Goal: Task Accomplishment & Management: Use online tool/utility

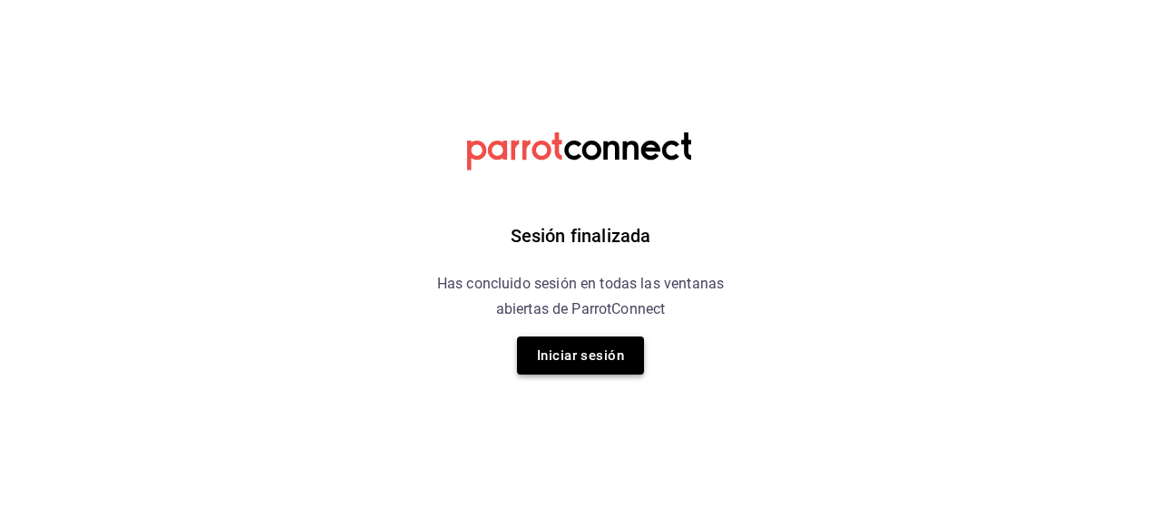
click at [550, 360] on button "Iniciar sesión" at bounding box center [580, 355] width 127 height 38
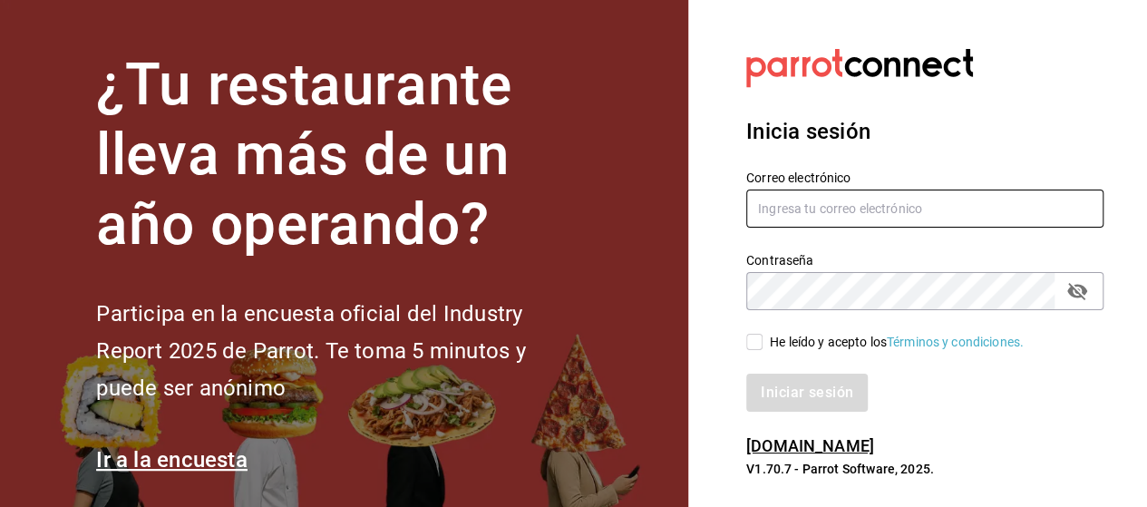
type input "[EMAIL_ADDRESS][DOMAIN_NAME]"
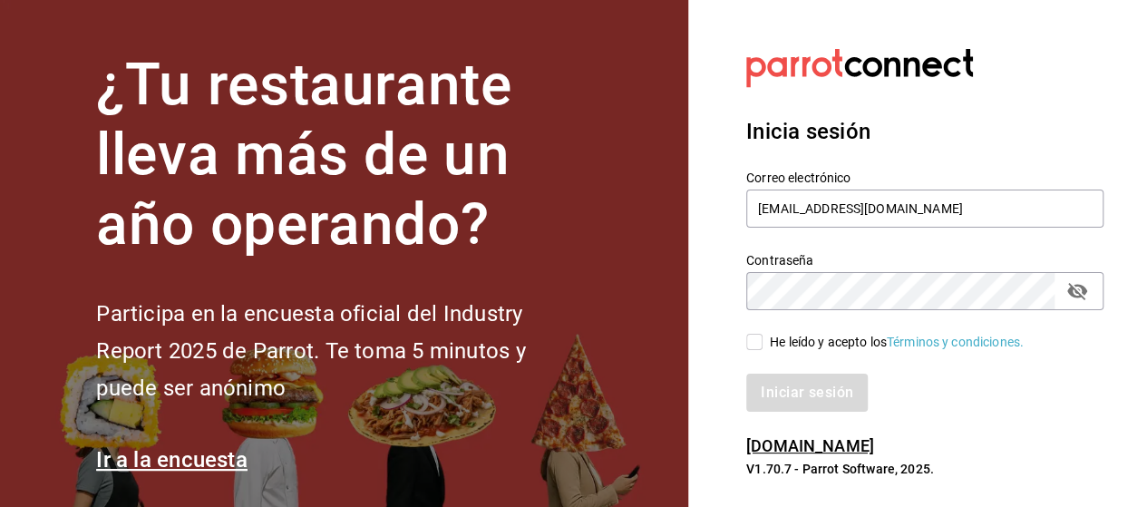
click at [751, 341] on input "He leído y acepto los Términos y condiciones." at bounding box center [754, 342] width 16 height 16
checkbox input "true"
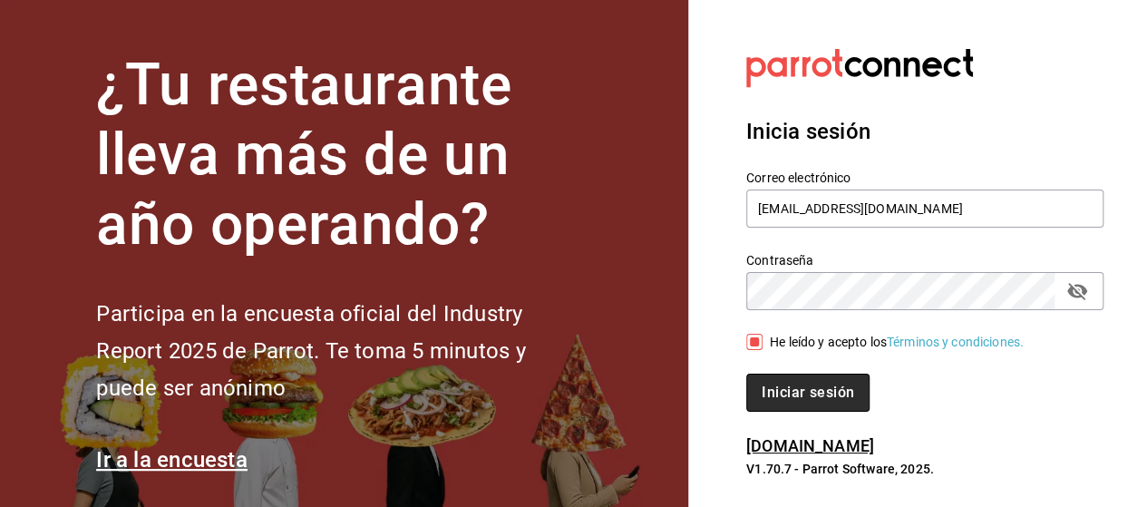
click at [784, 395] on button "Iniciar sesión" at bounding box center [807, 393] width 123 height 38
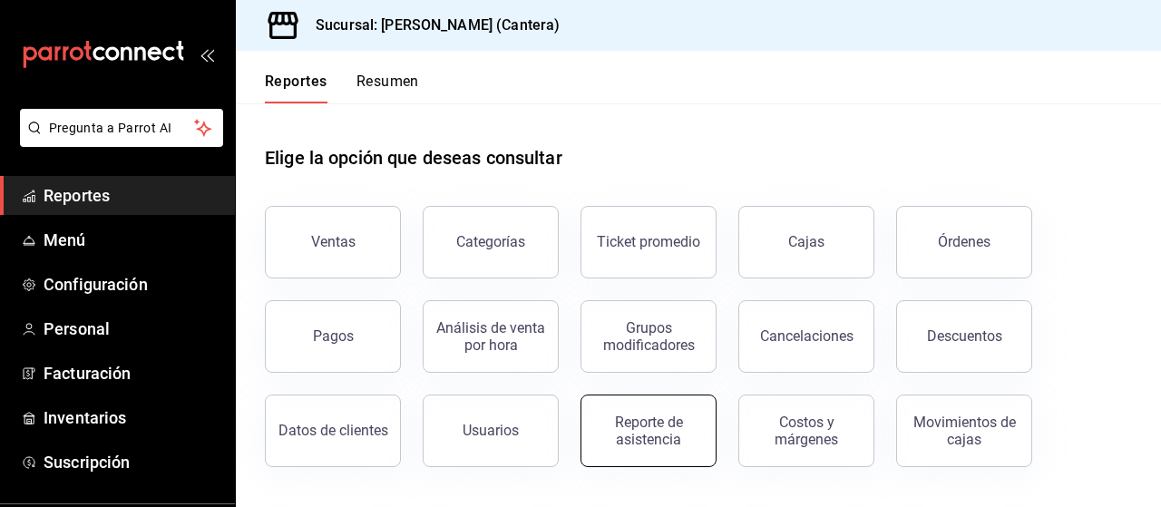
click at [633, 429] on div "Reporte de asistencia" at bounding box center [648, 431] width 112 height 34
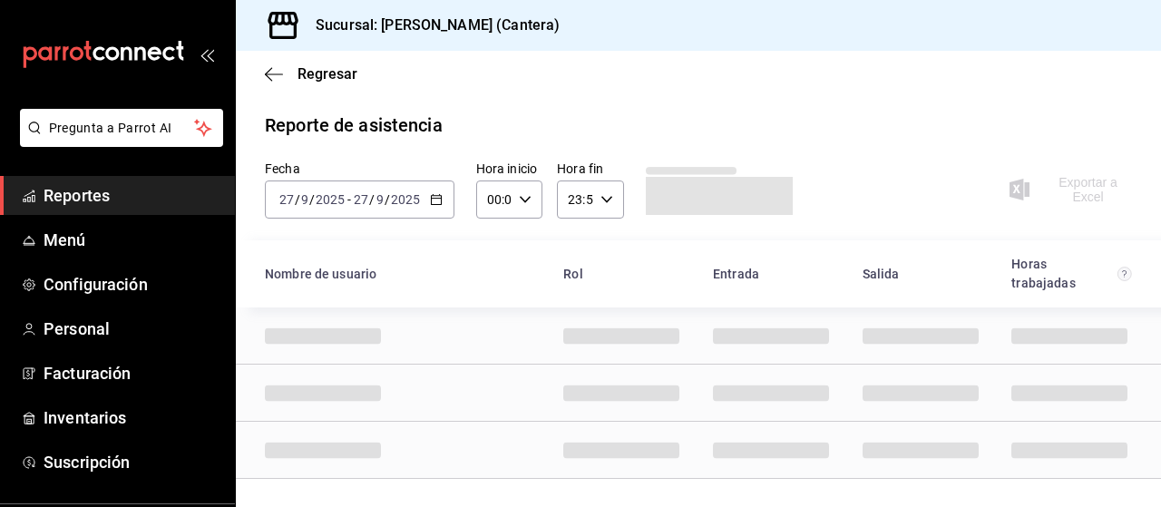
click at [432, 199] on icon "button" at bounding box center [436, 199] width 13 height 13
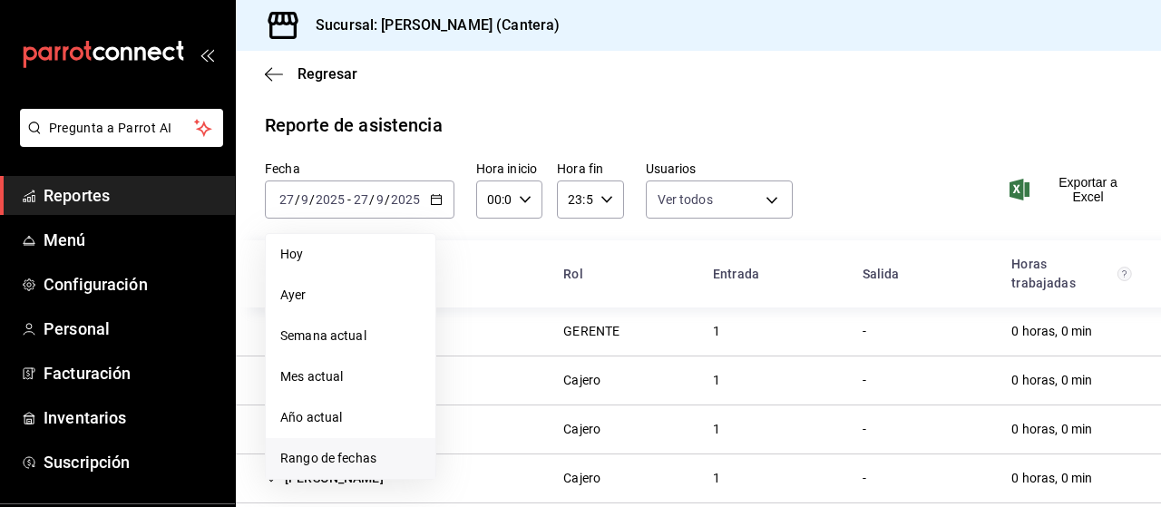
click at [317, 465] on span "Rango de fechas" at bounding box center [350, 458] width 141 height 19
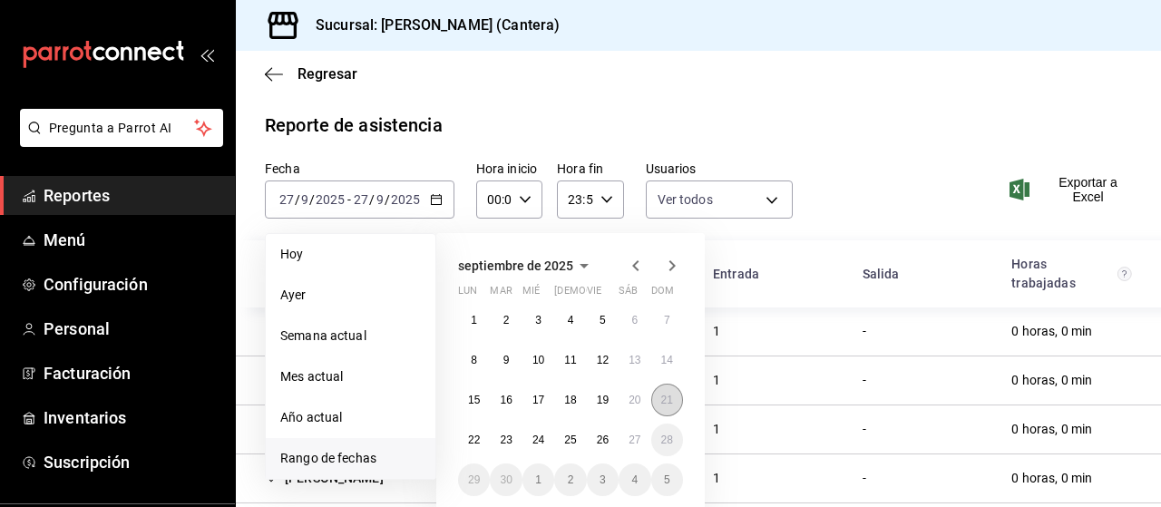
click at [671, 402] on abbr "21" at bounding box center [667, 400] width 12 height 13
click at [625, 440] on button "27" at bounding box center [635, 440] width 32 height 33
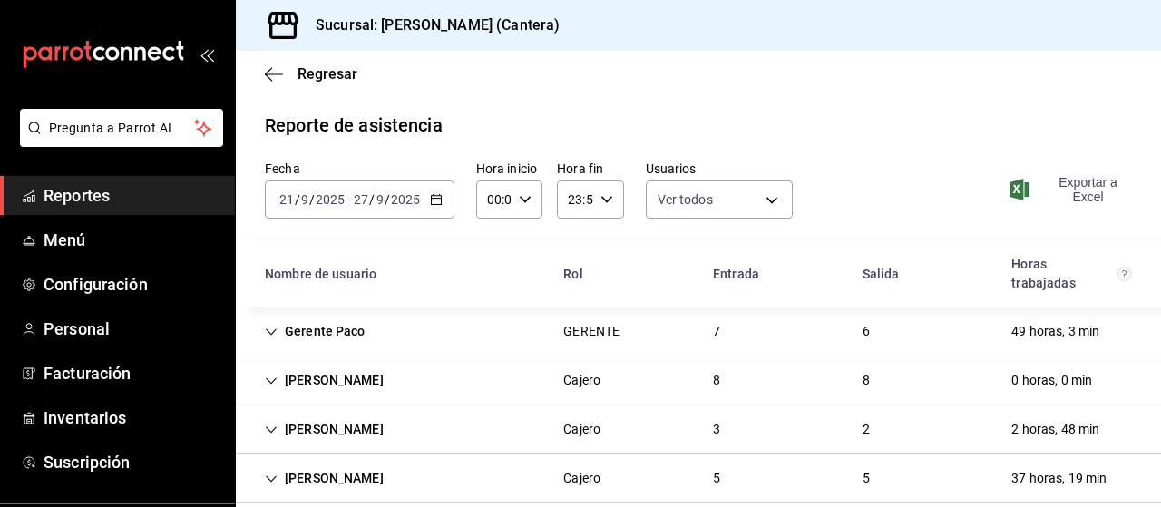
click at [1087, 185] on span "Exportar a Excel" at bounding box center [1072, 189] width 119 height 29
click at [1083, 192] on span "Exportar a Excel" at bounding box center [1072, 189] width 119 height 29
